Goal: Task Accomplishment & Management: Use online tool/utility

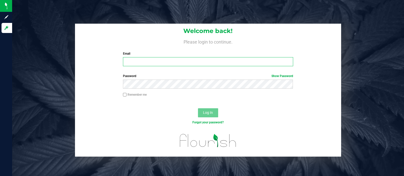
click at [140, 63] on input "Email" at bounding box center [208, 61] width 170 height 9
type input "[EMAIL_ADDRESS][DOMAIN_NAME]"
click at [198, 108] on button "Log In" at bounding box center [208, 112] width 20 height 9
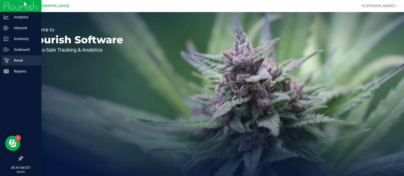
click at [13, 60] on p "Retail" at bounding box center [24, 61] width 30 height 6
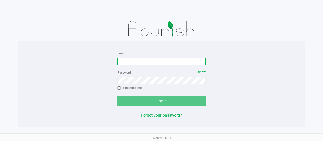
click at [147, 62] on input "Email" at bounding box center [161, 62] width 88 height 8
type input "[EMAIL_ADDRESS][DOMAIN_NAME]"
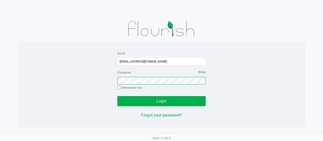
click at [117, 96] on button "Login" at bounding box center [161, 101] width 88 height 10
